Goal: Task Accomplishment & Management: Complete application form

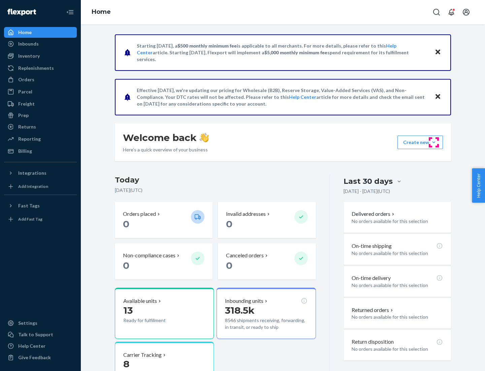
click at [434, 142] on button "Create new Create new inbound Create new order Create new product" at bounding box center [421, 142] width 46 height 13
click at [40, 44] on div "Inbounds" at bounding box center [40, 43] width 71 height 9
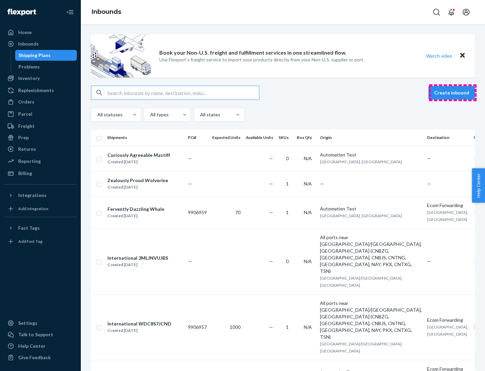
click at [453, 93] on button "Create inbound" at bounding box center [452, 92] width 47 height 13
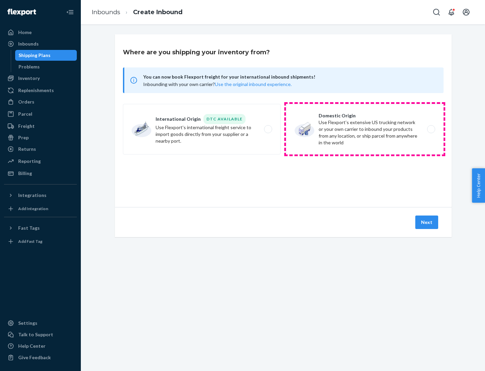
click at [365, 129] on label "Domestic Origin Use Flexport’s extensive US trucking network or your own carrie…" at bounding box center [365, 129] width 158 height 51
click at [431, 129] on input "Domestic Origin Use Flexport’s extensive US trucking network or your own carrie…" at bounding box center [433, 129] width 4 height 4
radio input "true"
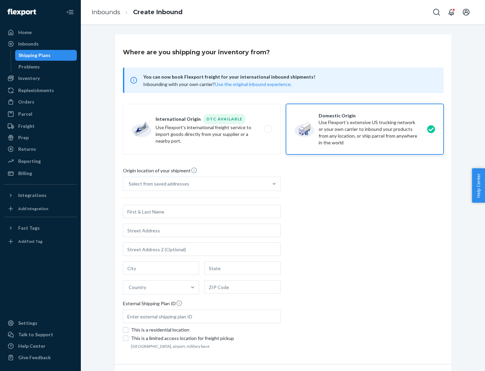
click at [196, 184] on div "Select from saved addresses" at bounding box center [195, 183] width 145 height 13
click at [129, 184] on input "Select from saved addresses" at bounding box center [129, 183] width 1 height 7
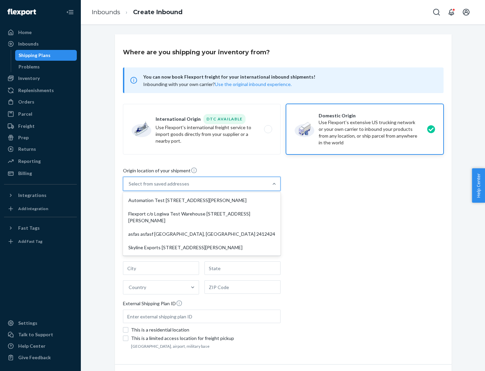
scroll to position [3, 0]
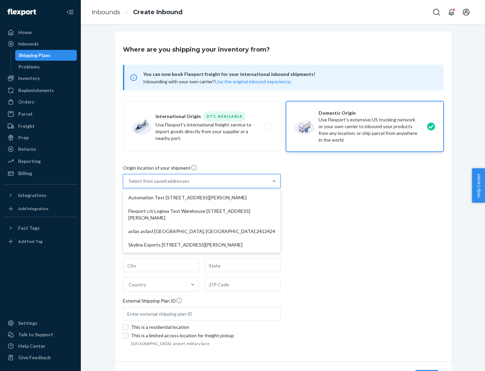
click at [202, 198] on div "Automation Test [STREET_ADDRESS][PERSON_NAME]" at bounding box center [201, 197] width 155 height 13
click at [129, 184] on input "option Automation Test [STREET_ADDRESS][PERSON_NAME] focused, 1 of 4. 4 results…" at bounding box center [129, 181] width 1 height 7
type input "Automation Test"
type input "9th Floor"
type input "[GEOGRAPHIC_DATA]"
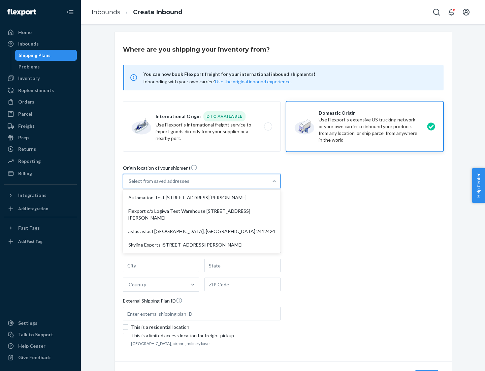
type input "CA"
type input "94104"
type input "[STREET_ADDRESS][PERSON_NAME]"
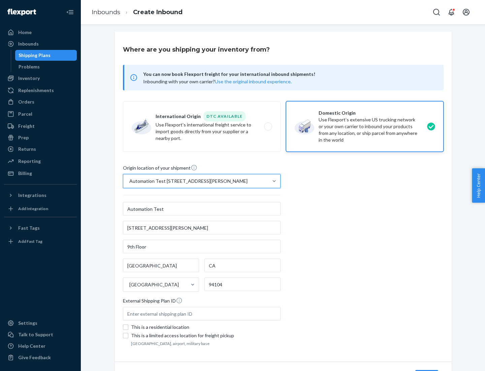
scroll to position [39, 0]
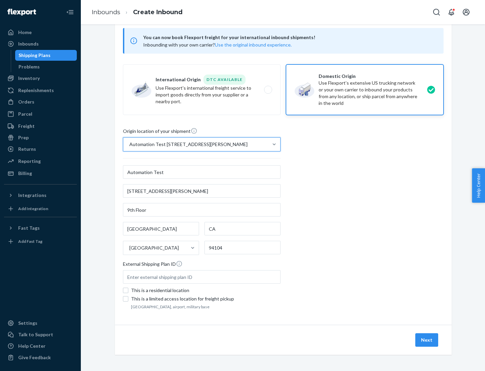
click at [427, 340] on button "Next" at bounding box center [427, 339] width 23 height 13
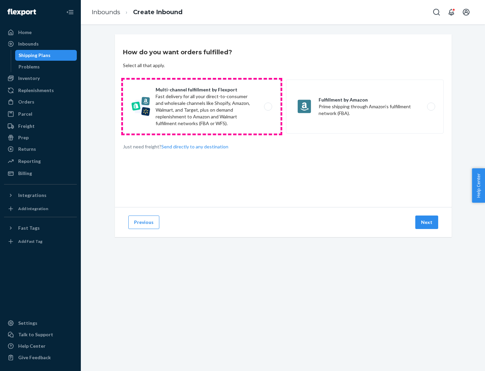
click at [202, 107] on label "Multi-channel fulfillment by Flexport Fast delivery for all your direct-to-cons…" at bounding box center [202, 107] width 158 height 54
click at [268, 107] on input "Multi-channel fulfillment by Flexport Fast delivery for all your direct-to-cons…" at bounding box center [270, 107] width 4 height 4
radio input "true"
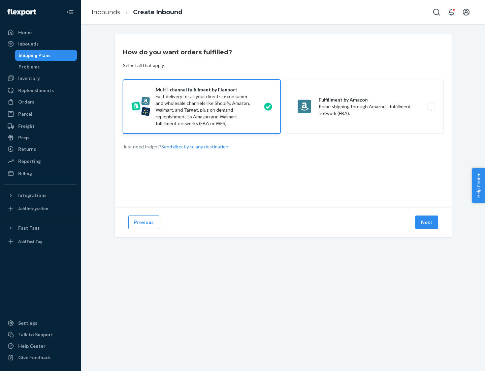
click at [427, 222] on button "Next" at bounding box center [427, 221] width 23 height 13
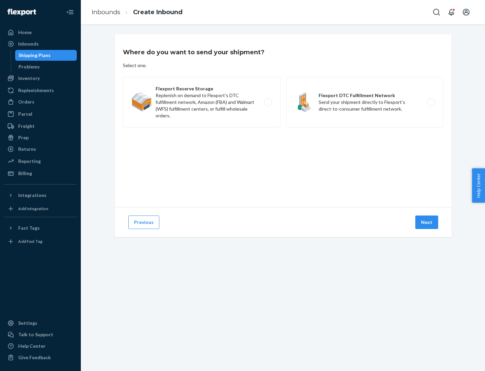
click at [365, 102] on label "Flexport DTC Fulfillment Network Send your shipment directly to Flexport's dire…" at bounding box center [365, 102] width 158 height 51
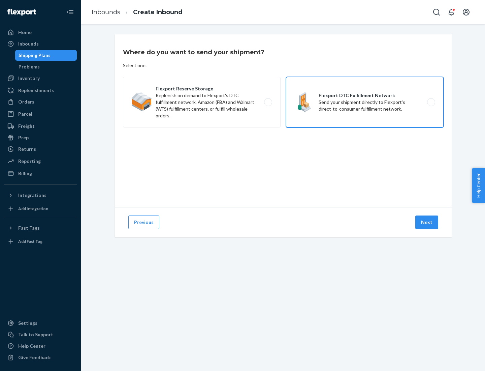
click at [431, 102] on input "Flexport DTC Fulfillment Network Send your shipment directly to Flexport's dire…" at bounding box center [433, 102] width 4 height 4
radio input "true"
click at [427, 222] on button "Next" at bounding box center [427, 221] width 23 height 13
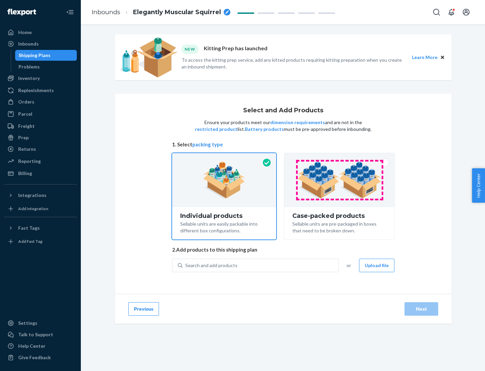
click at [340, 180] on img at bounding box center [340, 179] width 84 height 37
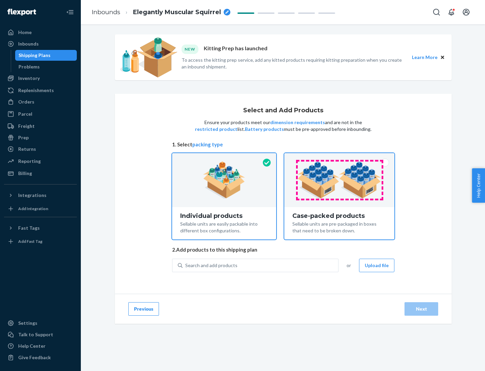
click at [340, 157] on input "Case-packed products Sellable units are pre-packaged in boxes that need to be b…" at bounding box center [339, 155] width 4 height 4
radio input "true"
radio input "false"
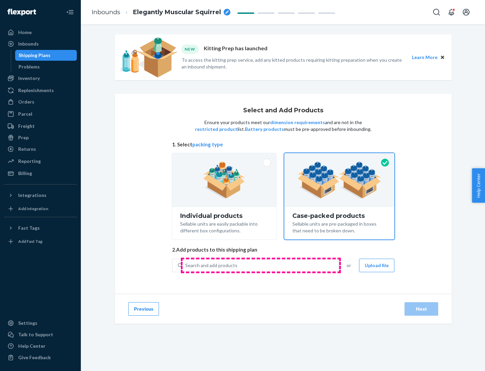
click at [261, 265] on div "Search and add products" at bounding box center [261, 265] width 156 height 12
click at [186, 265] on input "Search and add products" at bounding box center [185, 265] width 1 height 7
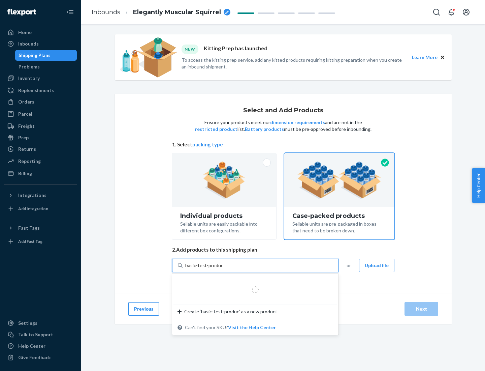
type input "basic-test-product-1"
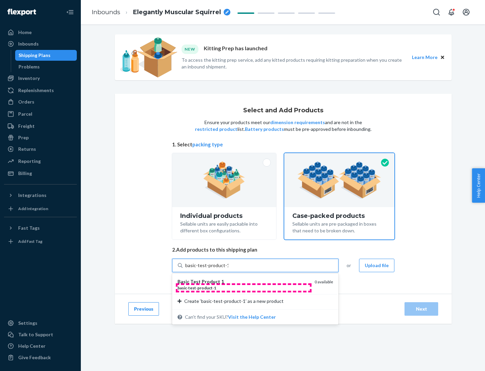
click at [244, 288] on div "basic - test - product - 1" at bounding box center [244, 288] width 132 height 6
click at [229, 269] on input "basic-test-product-1" at bounding box center [206, 265] width 43 height 7
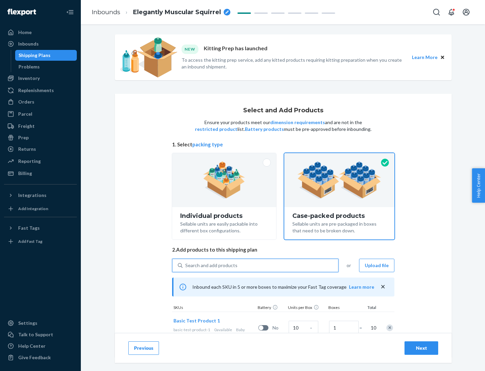
scroll to position [24, 0]
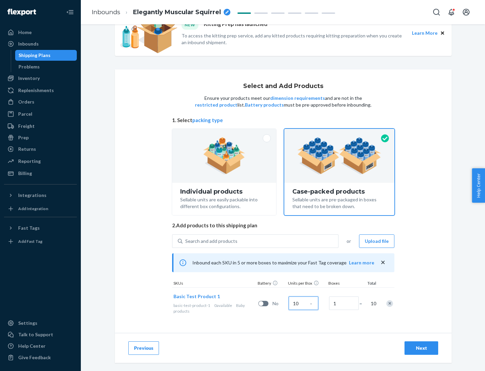
type input "10"
type input "7"
click at [422, 348] on div "Next" at bounding box center [422, 348] width 22 height 7
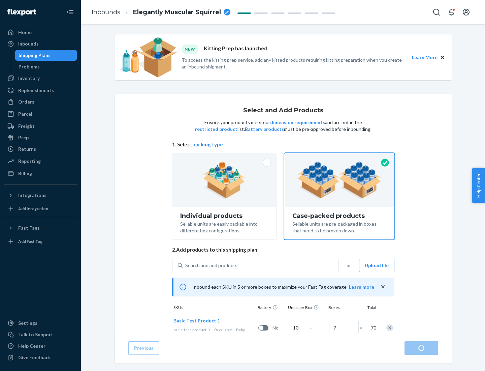
radio input "true"
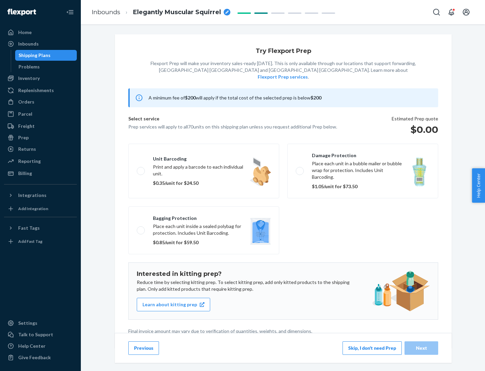
scroll to position [2, 0]
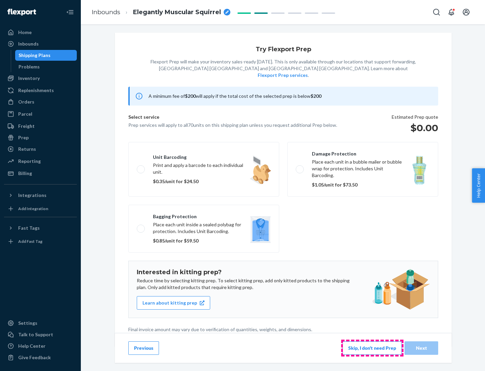
click at [373, 348] on button "Skip, I don't need Prep" at bounding box center [372, 347] width 59 height 13
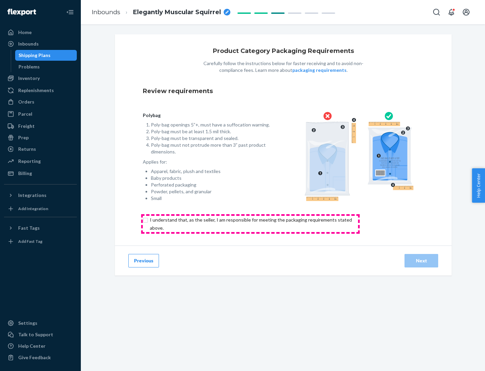
click at [250, 224] on input "checkbox" at bounding box center [255, 224] width 224 height 16
checkbox input "true"
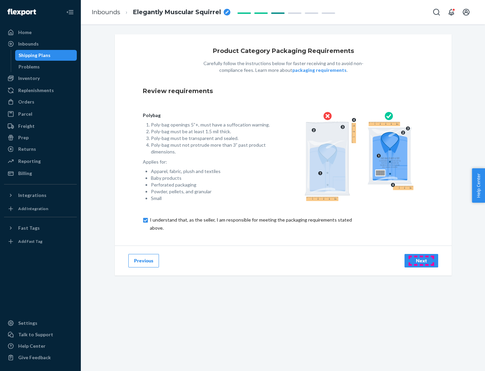
click at [422, 260] on div "Next" at bounding box center [422, 260] width 22 height 7
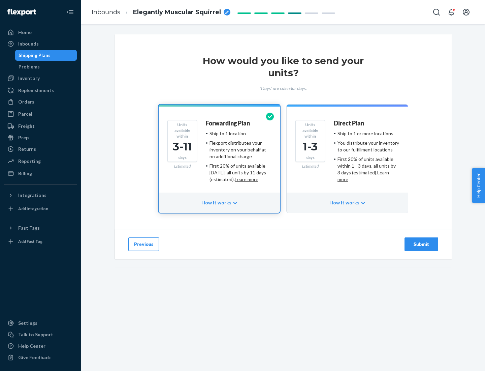
click at [348, 154] on ul "Ship to 1 or more locations You distribute your inventory to our fulfillment lo…" at bounding box center [366, 156] width 65 height 53
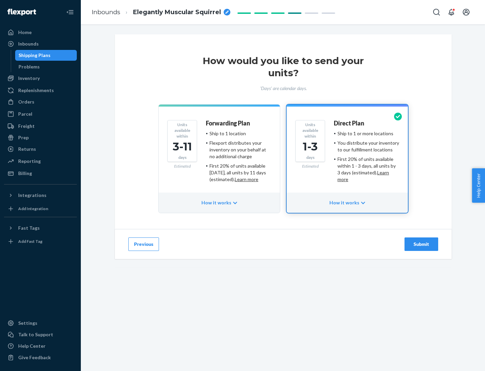
click at [422, 244] on div "Submit" at bounding box center [422, 244] width 22 height 7
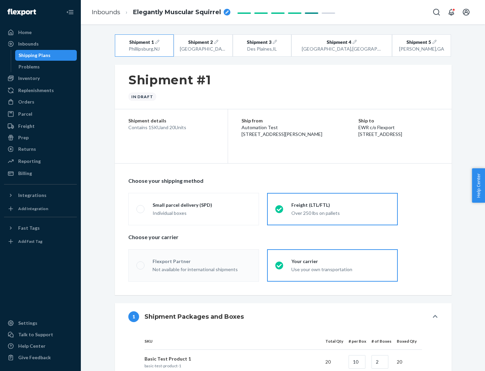
radio input "true"
radio input "false"
radio input "true"
radio input "false"
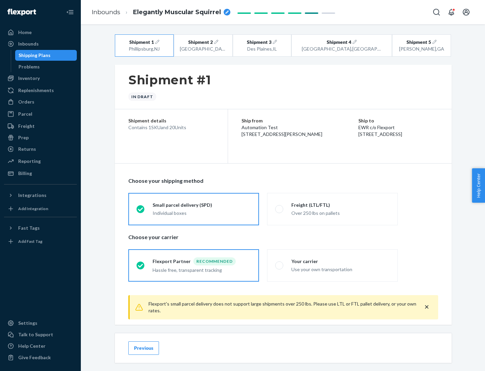
scroll to position [7, 0]
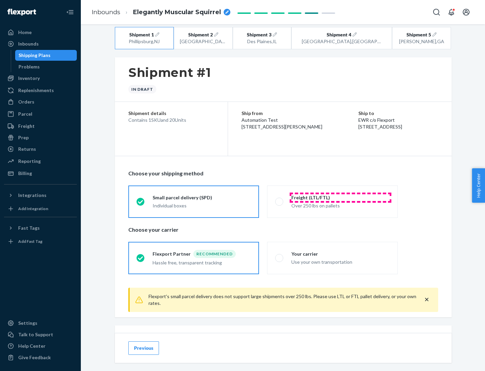
click at [341, 197] on div "Freight (LTL/FTL)" at bounding box center [341, 197] width 98 height 7
click at [280, 199] on input "Freight (LTL/FTL) Over 250 lbs on pallets" at bounding box center [277, 201] width 4 height 4
radio input "true"
radio input "false"
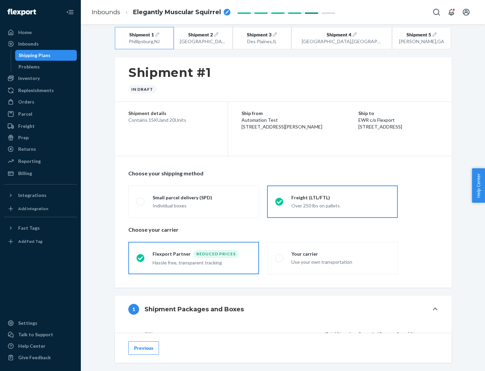
scroll to position [64, 0]
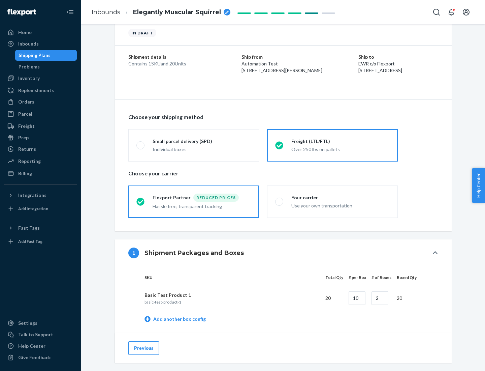
click at [341, 197] on div "Your carrier" at bounding box center [341, 197] width 98 height 7
click at [280, 199] on input "Your carrier Use your own transportation" at bounding box center [277, 201] width 4 height 4
radio input "true"
radio input "false"
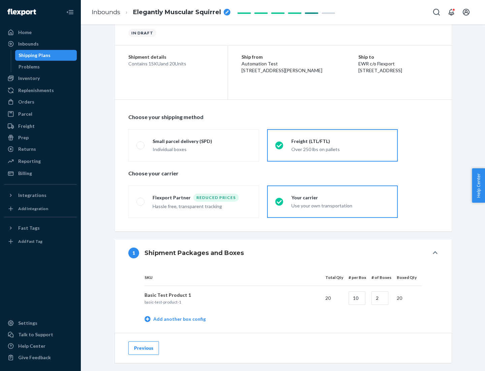
scroll to position [213, 0]
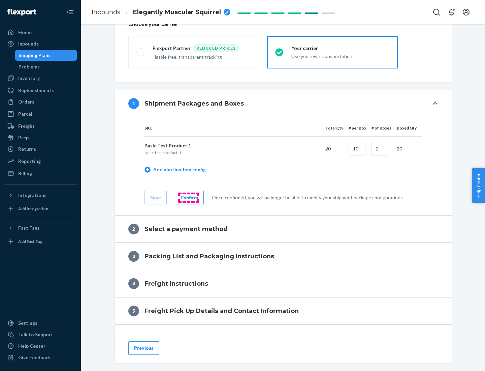
click at [188, 197] on div "Confirm" at bounding box center [190, 197] width 18 height 7
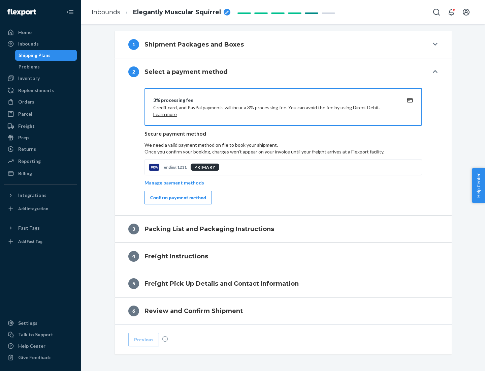
click at [178, 198] on div "Confirm payment method" at bounding box center [178, 197] width 56 height 7
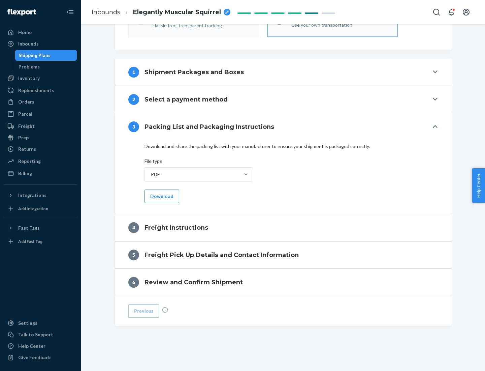
scroll to position [243, 0]
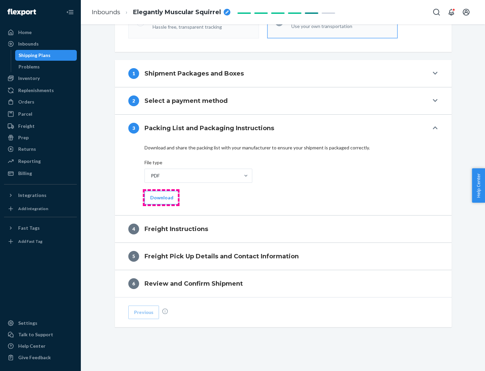
click at [161, 197] on button "Download" at bounding box center [162, 197] width 35 height 13
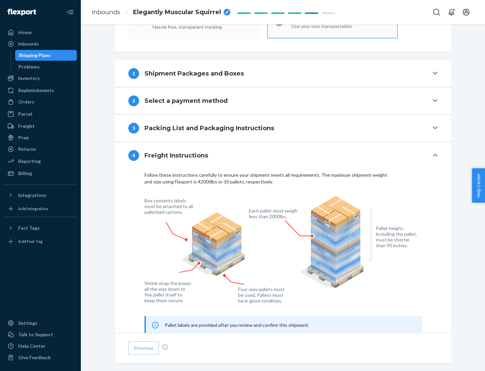
scroll to position [408, 0]
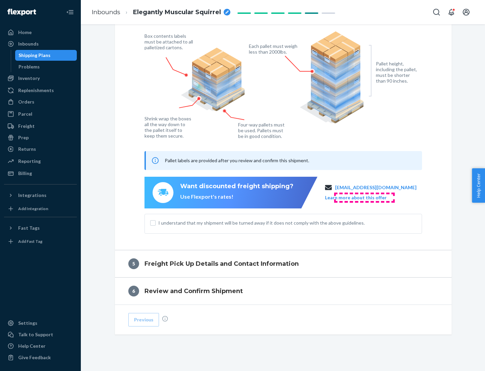
click at [364, 197] on button "Learn more about this offer" at bounding box center [356, 197] width 62 height 7
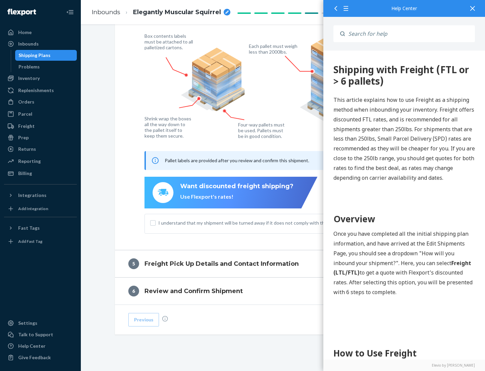
scroll to position [0, 0]
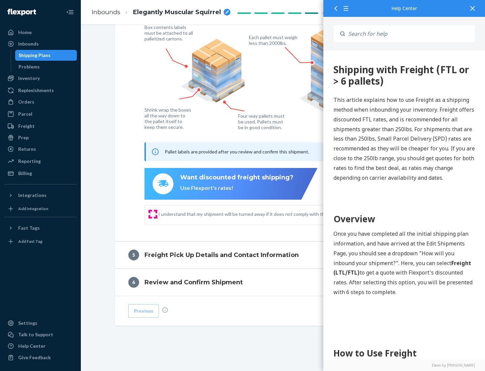
click at [153, 214] on input "I understand that my shipment will be turned away if it does not comply with th…" at bounding box center [152, 213] width 5 height 5
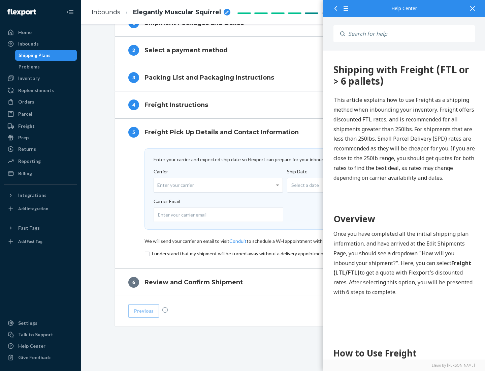
scroll to position [294, 0]
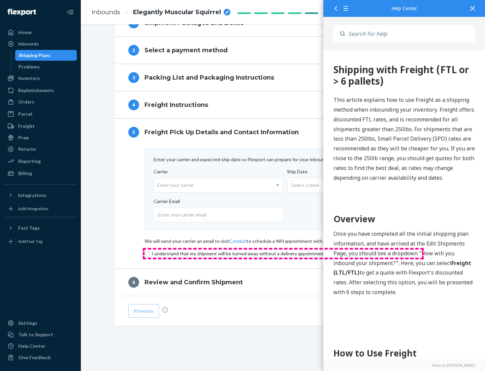
click at [284, 253] on input "checkbox" at bounding box center [284, 253] width 278 height 8
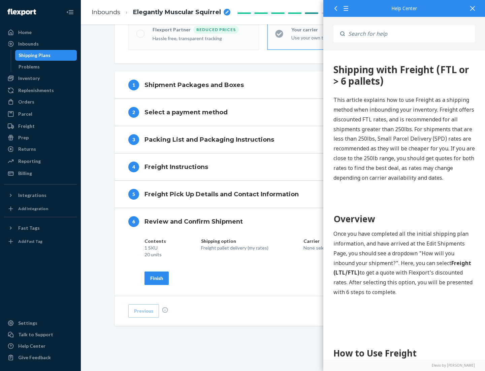
scroll to position [232, 0]
click at [157, 278] on div "Finish" at bounding box center [156, 278] width 13 height 7
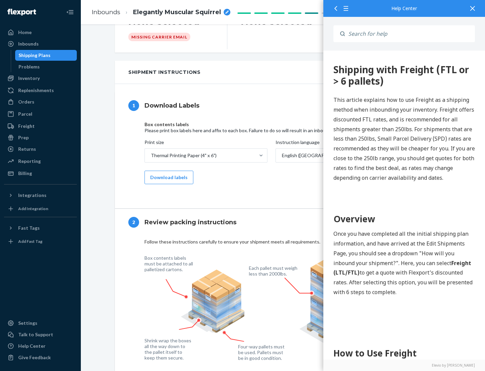
scroll to position [0, 0]
